Goal: Task Accomplishment & Management: Use online tool/utility

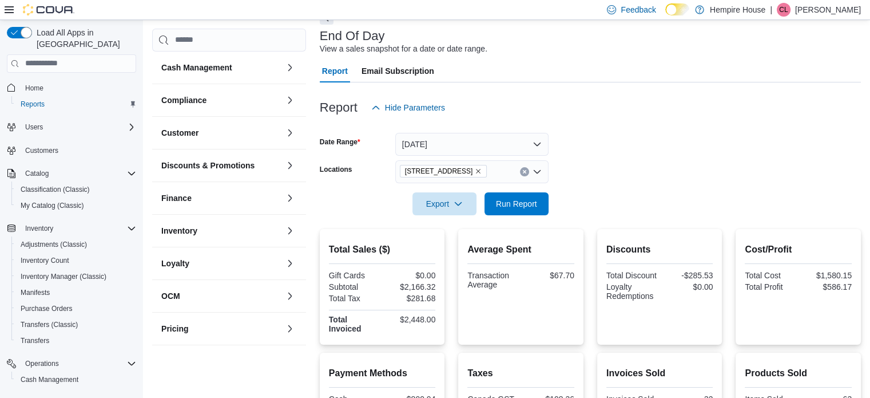
scroll to position [80, 0]
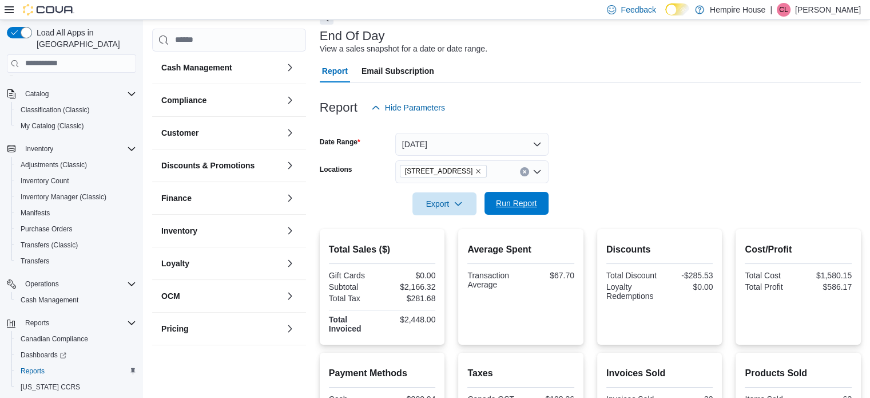
click at [541, 198] on span "Run Report" at bounding box center [516, 203] width 50 height 23
click at [523, 171] on icon "Clear input" at bounding box center [524, 171] width 3 height 3
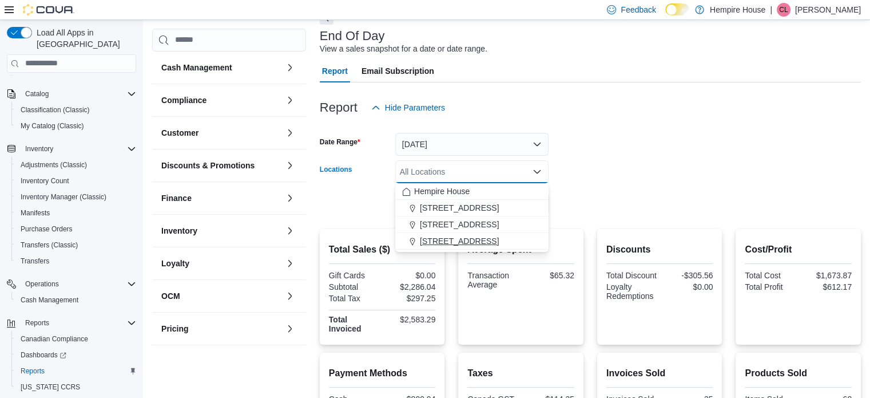
click at [454, 240] on span "[STREET_ADDRESS]" at bounding box center [459, 240] width 79 height 11
click at [628, 157] on form "Date Range [DATE] Locations [STREET_ADDRESS] Combo box. Selected. [STREET_ADDRE…" at bounding box center [590, 167] width 541 height 96
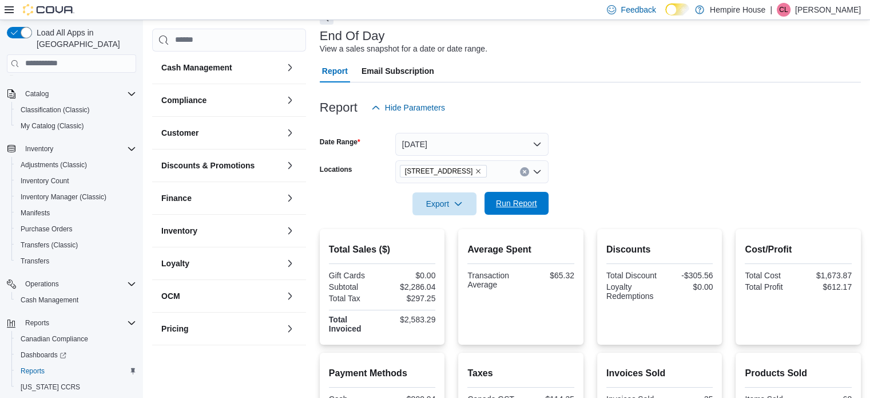
click at [508, 200] on span "Run Report" at bounding box center [516, 202] width 41 height 11
click at [522, 172] on icon "Clear input" at bounding box center [524, 171] width 5 height 5
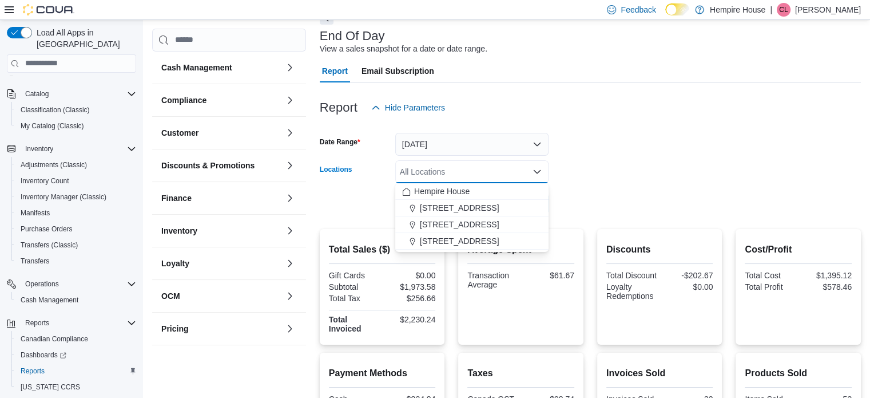
click at [612, 164] on form "Date Range [DATE] Locations All Locations Combo box. Selected. Combo box input.…" at bounding box center [590, 167] width 541 height 96
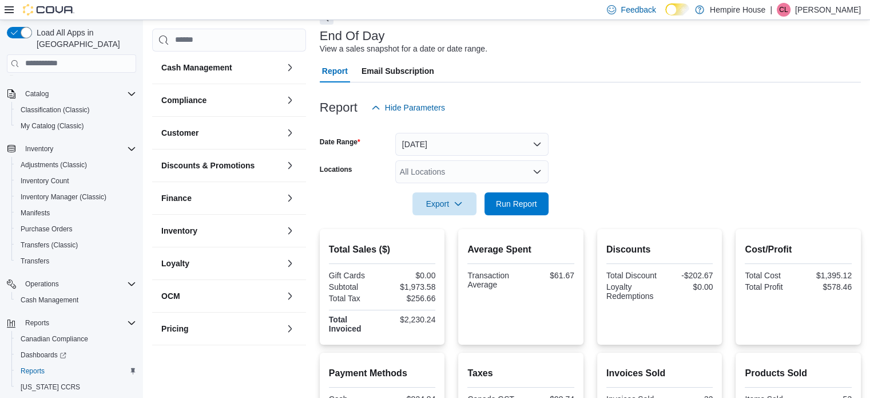
click at [487, 169] on div "All Locations" at bounding box center [471, 171] width 153 height 23
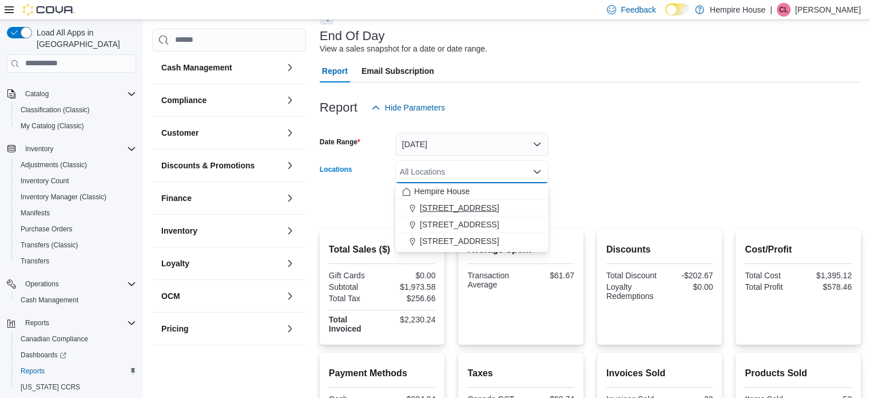
click at [478, 208] on span "[STREET_ADDRESS]" at bounding box center [459, 207] width 79 height 11
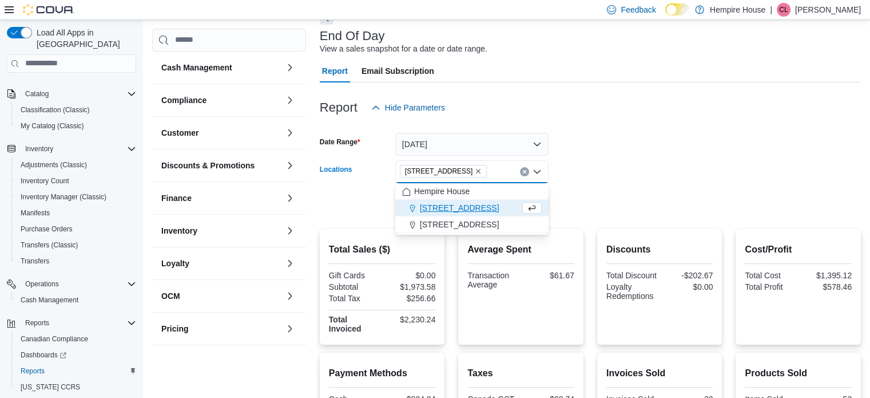
click at [597, 171] on form "Date Range [DATE] Locations [STREET_ADDRESS] Combo box. Selected. [STREET_ADDRE…" at bounding box center [590, 167] width 541 height 96
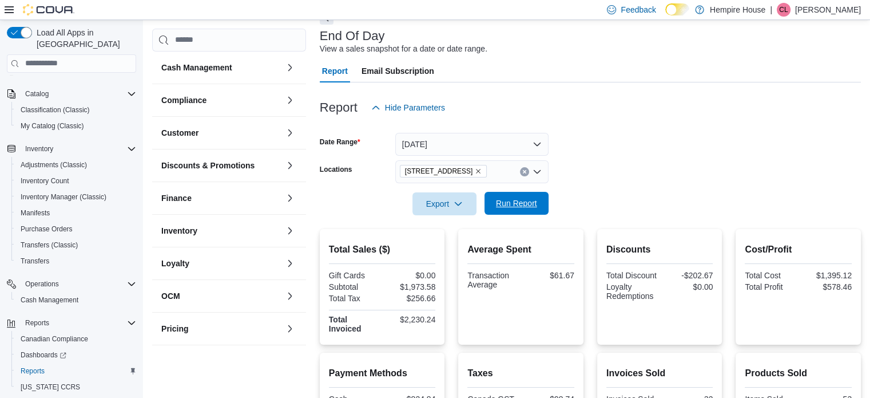
click at [524, 202] on span "Run Report" at bounding box center [516, 202] width 41 height 11
click at [475, 169] on icon "Remove 18 Mill Street West from selection in this group" at bounding box center [478, 171] width 7 height 7
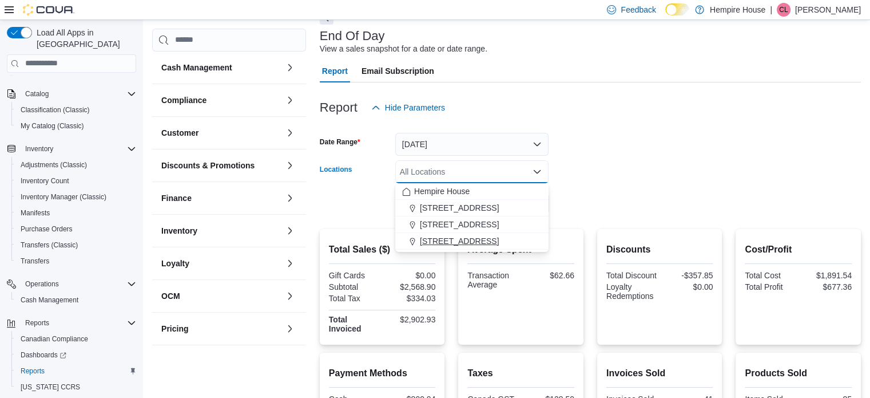
click at [458, 240] on span "[STREET_ADDRESS]" at bounding box center [459, 240] width 79 height 11
drag, startPoint x: 650, startPoint y: 157, endPoint x: 547, endPoint y: 190, distance: 108.6
click at [650, 157] on form "Date Range [DATE] Locations [STREET_ADDRESS] Combo box. Selected. [STREET_ADDRE…" at bounding box center [590, 167] width 541 height 96
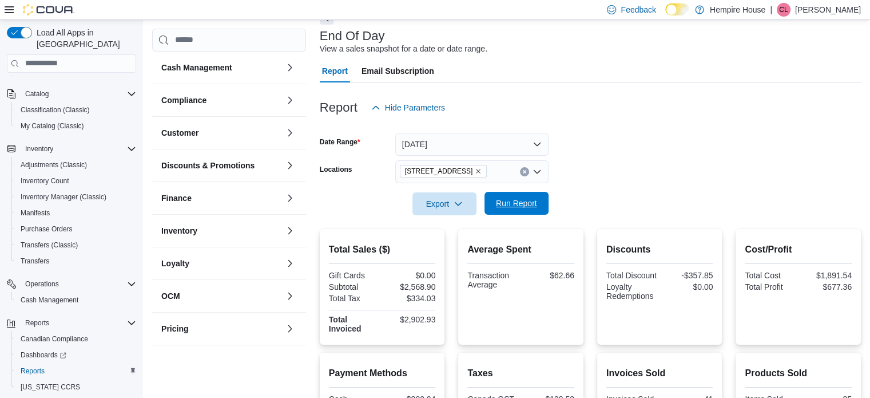
click at [519, 204] on span "Run Report" at bounding box center [516, 202] width 41 height 11
click at [832, 11] on p "[PERSON_NAME]" at bounding box center [828, 10] width 66 height 14
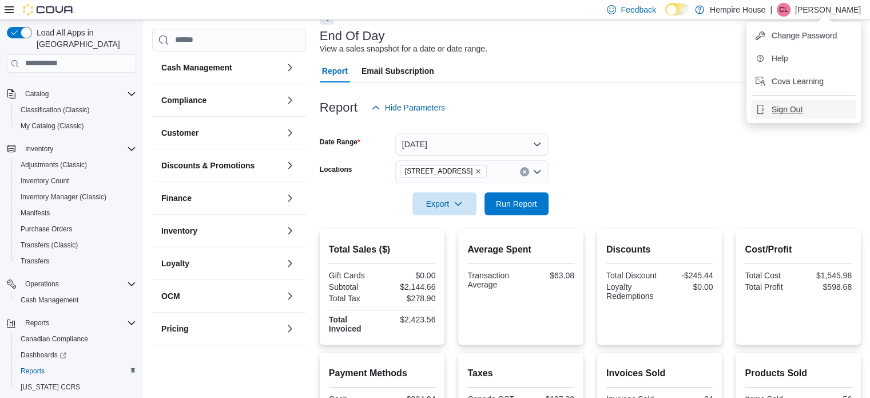
click at [789, 112] on span "Sign Out" at bounding box center [787, 109] width 31 height 11
